Goal: Task Accomplishment & Management: Manage account settings

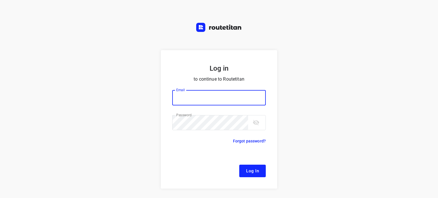
type input "[EMAIL_ADDRESS][DOMAIN_NAME]"
click at [249, 170] on span "Log In" at bounding box center [252, 170] width 13 height 7
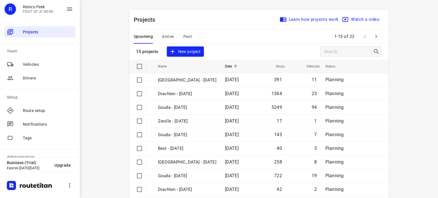
click at [166, 35] on span "Active" at bounding box center [168, 36] width 12 height 7
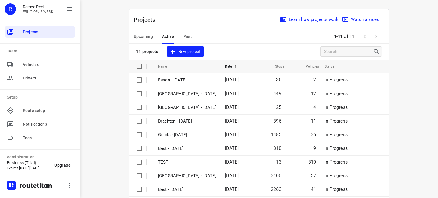
click at [185, 37] on span "Past" at bounding box center [187, 36] width 9 height 7
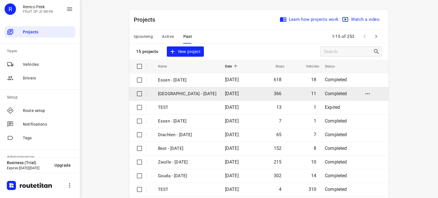
click at [175, 92] on p "[GEOGRAPHIC_DATA] - [DATE]" at bounding box center [187, 94] width 58 height 7
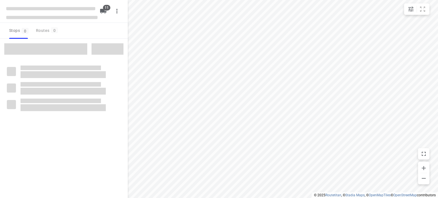
checkbox input "true"
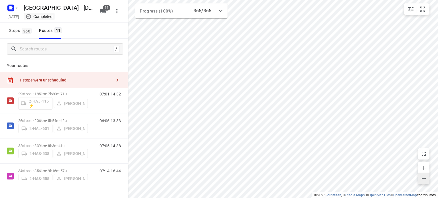
click at [425, 179] on icon "button" at bounding box center [424, 178] width 4 height 1
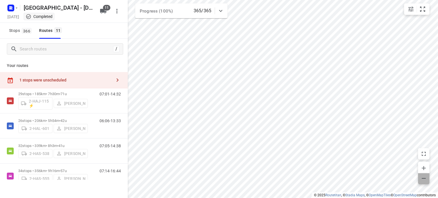
click at [425, 179] on icon "button" at bounding box center [424, 178] width 4 height 1
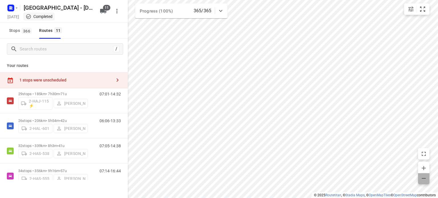
click at [425, 179] on icon "button" at bounding box center [424, 178] width 4 height 1
click at [423, 180] on icon "button" at bounding box center [424, 178] width 7 height 7
click at [423, 178] on icon "button" at bounding box center [424, 178] width 7 height 7
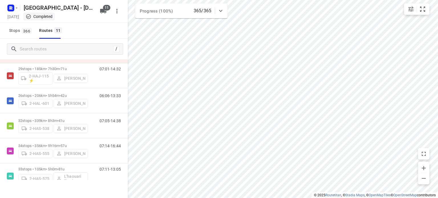
scroll to position [27, 0]
